Goal: Transaction & Acquisition: Purchase product/service

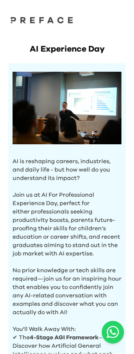
scroll to position [0, 0]
